Goal: Transaction & Acquisition: Download file/media

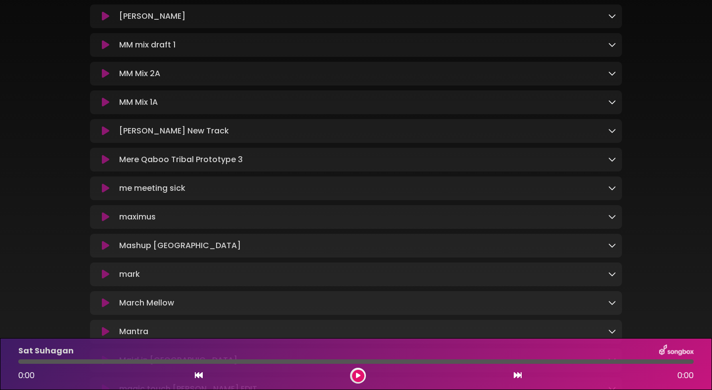
scroll to position [777, 0]
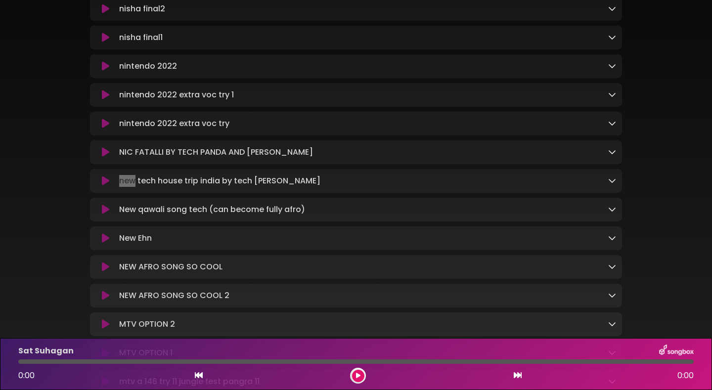
click at [611, 213] on icon at bounding box center [612, 209] width 8 height 8
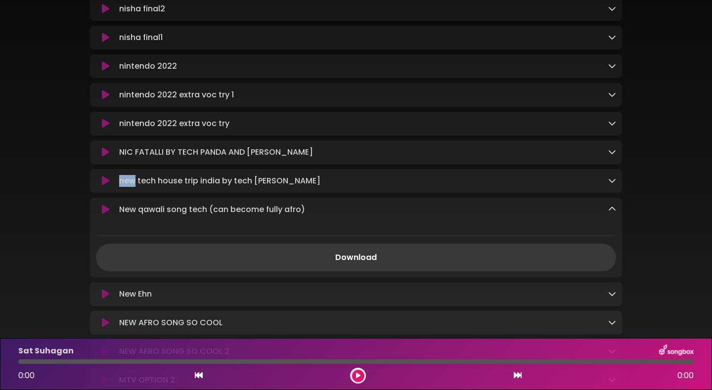
click at [477, 271] on link "Download" at bounding box center [356, 258] width 520 height 28
click at [615, 184] on icon at bounding box center [612, 181] width 8 height 8
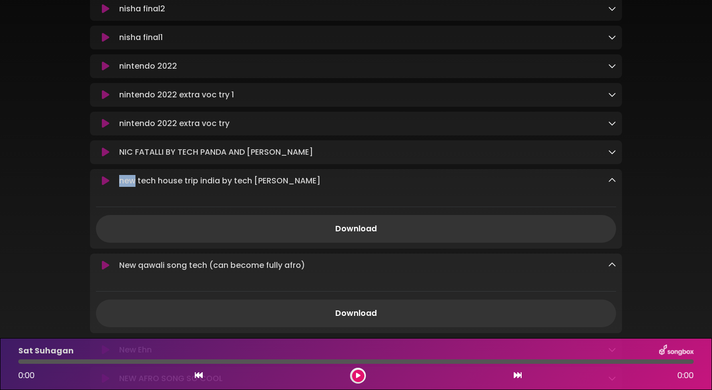
click at [615, 184] on icon at bounding box center [612, 181] width 8 height 8
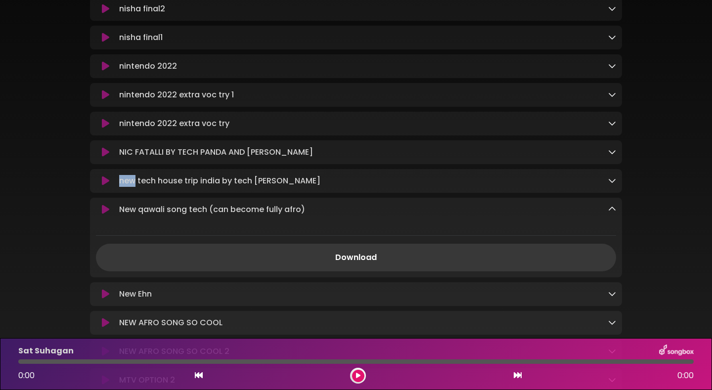
click at [444, 270] on link "Download" at bounding box center [356, 258] width 520 height 28
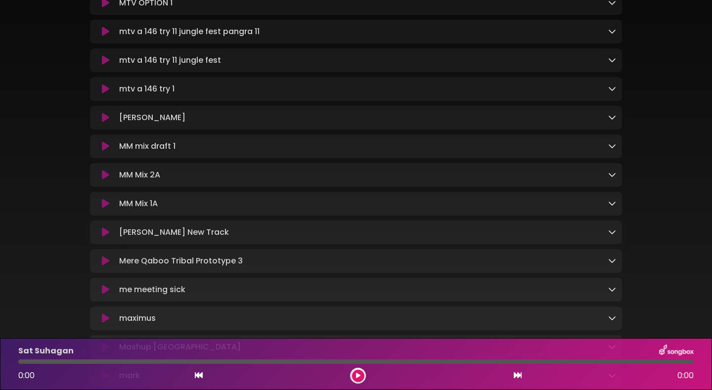
scroll to position [1318, 0]
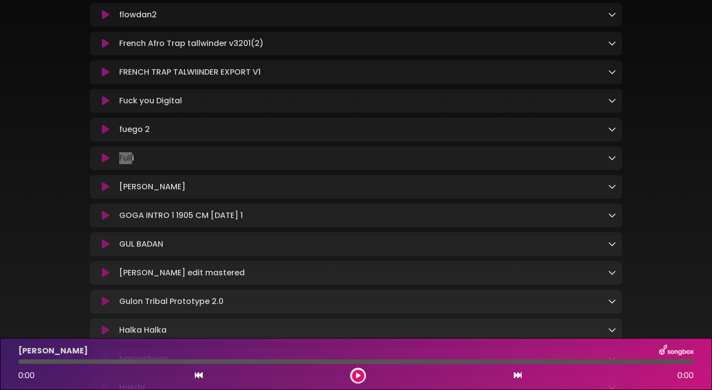
scroll to position [1026, 0]
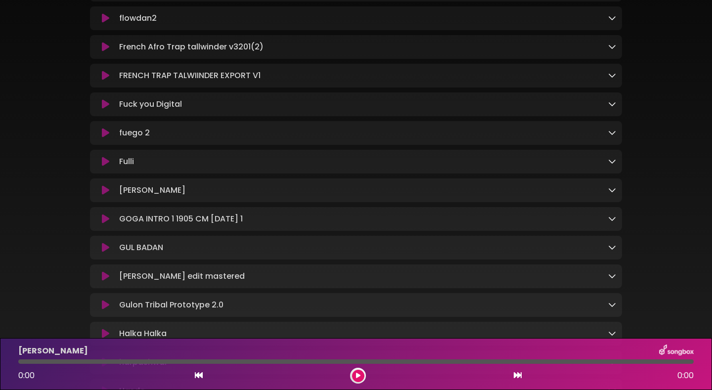
click at [527, 174] on div "Fulli Loading Track... Name" at bounding box center [356, 162] width 532 height 24
click at [101, 167] on button at bounding box center [105, 162] width 19 height 10
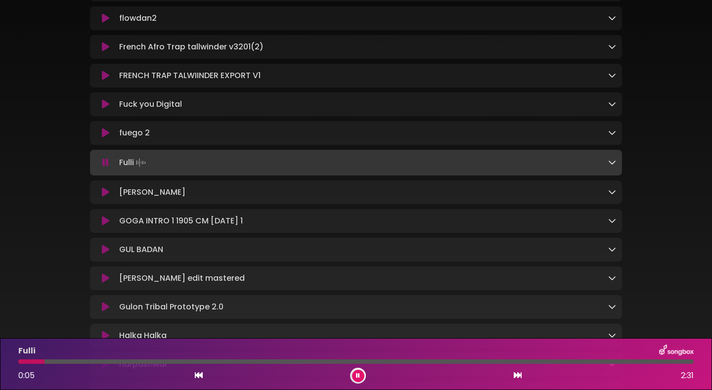
click at [105, 168] on icon at bounding box center [105, 163] width 6 height 10
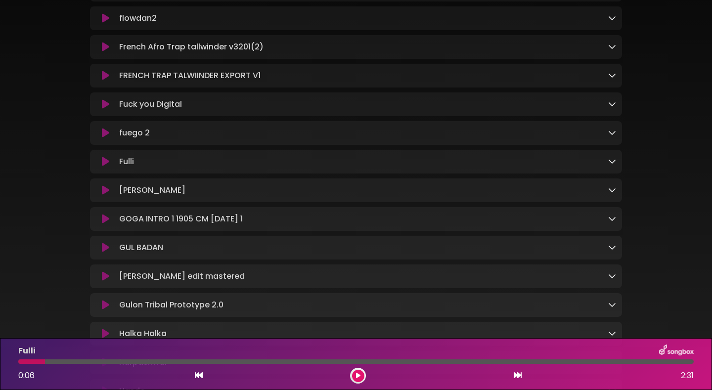
click at [612, 165] on icon at bounding box center [612, 161] width 8 height 8
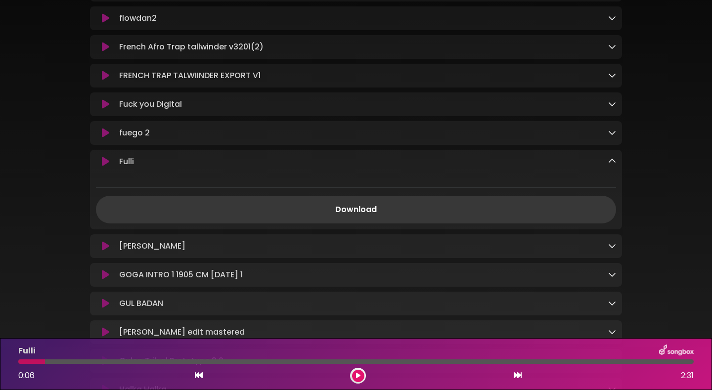
click at [408, 223] on link "Download" at bounding box center [356, 210] width 520 height 28
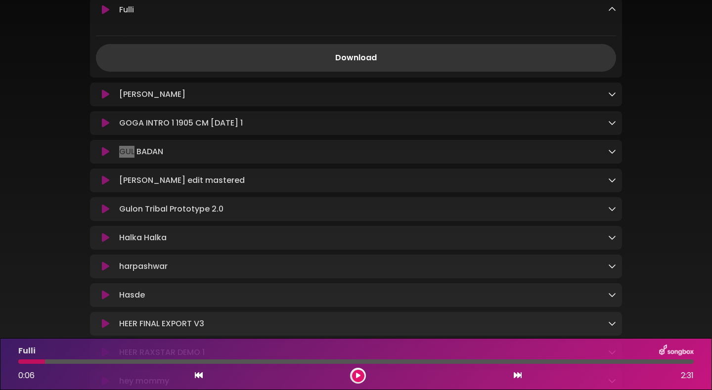
scroll to position [1182, 0]
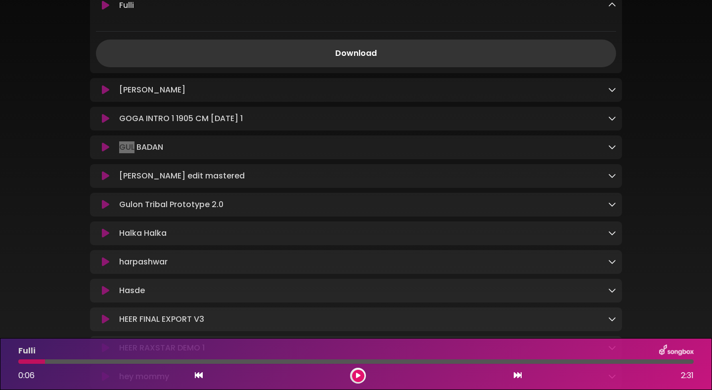
click at [612, 208] on icon at bounding box center [612, 204] width 8 height 8
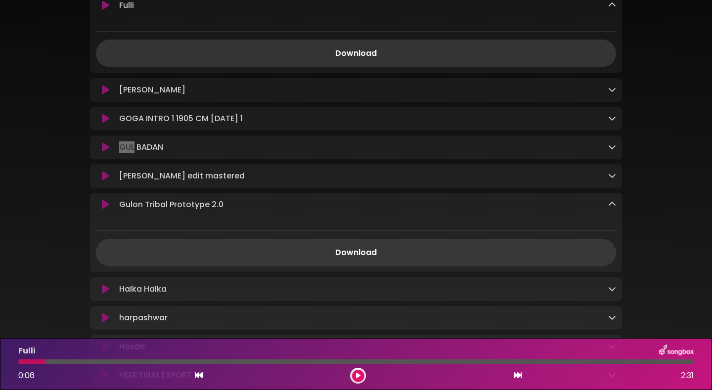
click at [356, 266] on link "Download" at bounding box center [356, 253] width 520 height 28
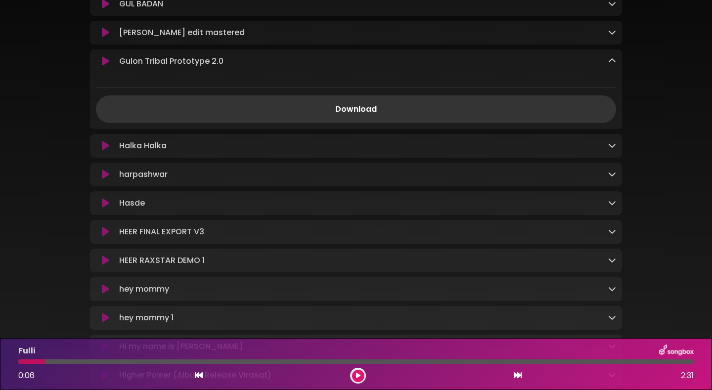
scroll to position [661, 0]
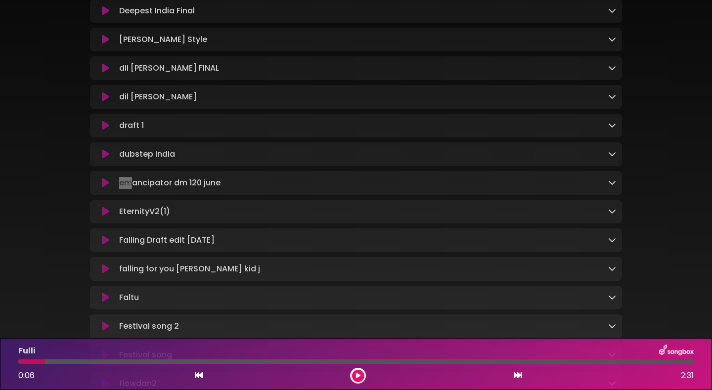
click at [611, 186] on icon at bounding box center [612, 182] width 8 height 8
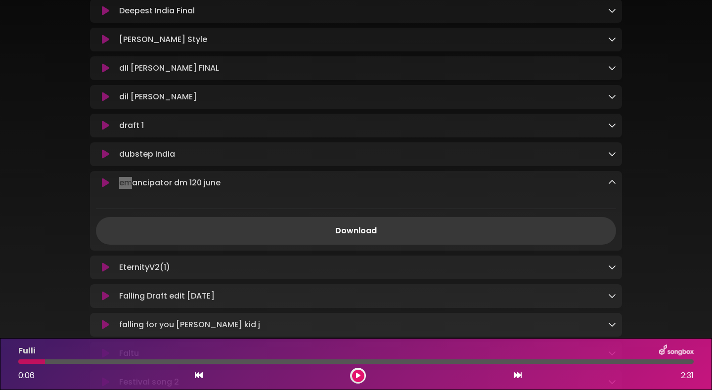
click at [524, 238] on link "Download" at bounding box center [356, 231] width 520 height 28
click at [370, 241] on link "Download" at bounding box center [356, 231] width 520 height 28
